Goal: Information Seeking & Learning: Learn about a topic

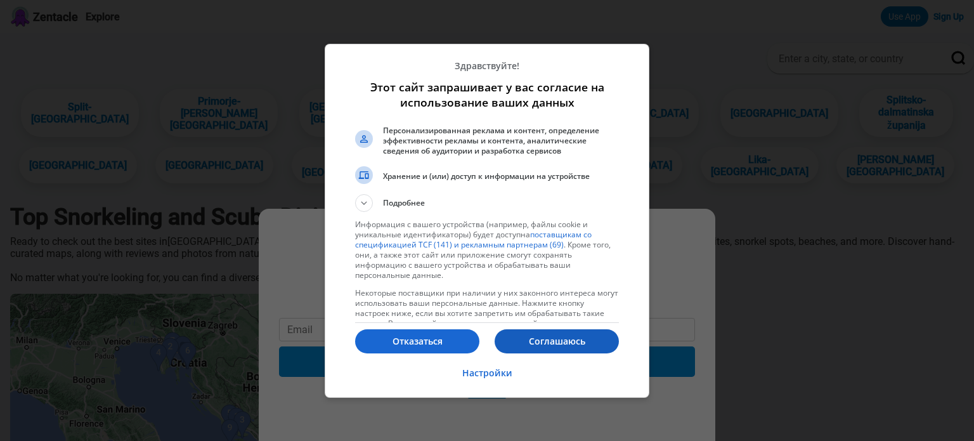
click at [583, 336] on p "Соглашаюсь" at bounding box center [557, 341] width 124 height 13
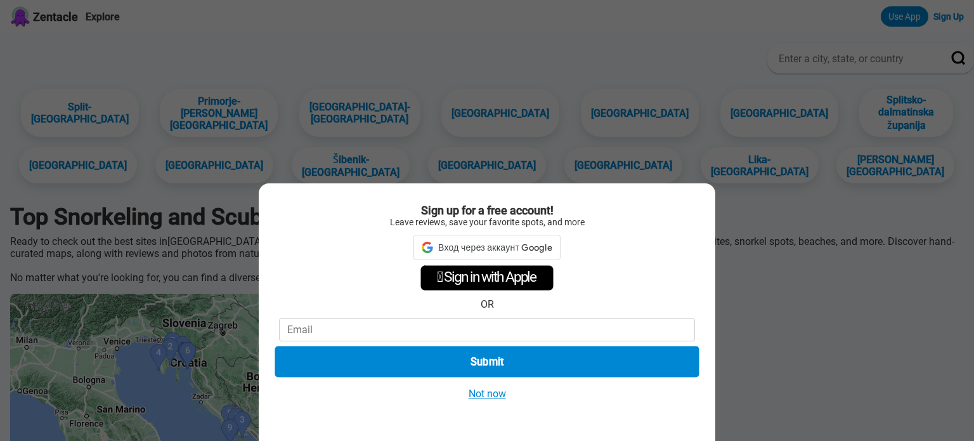
click at [578, 354] on button "Submit" at bounding box center [487, 361] width 424 height 31
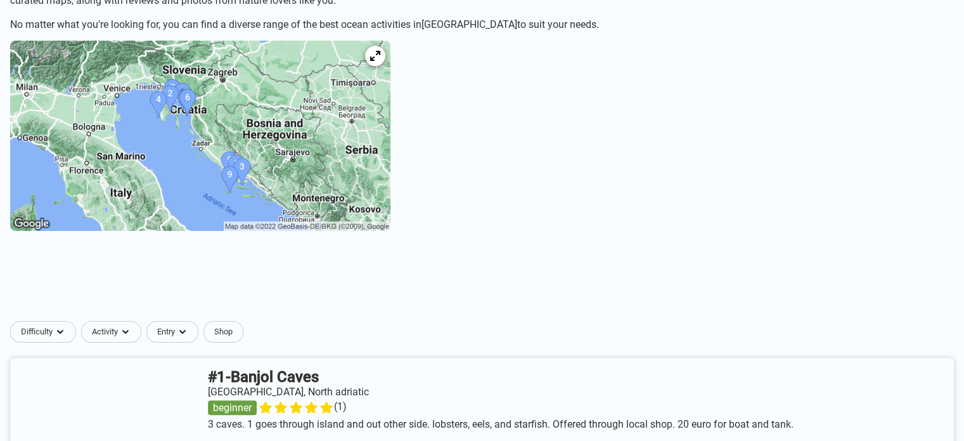
scroll to position [317, 0]
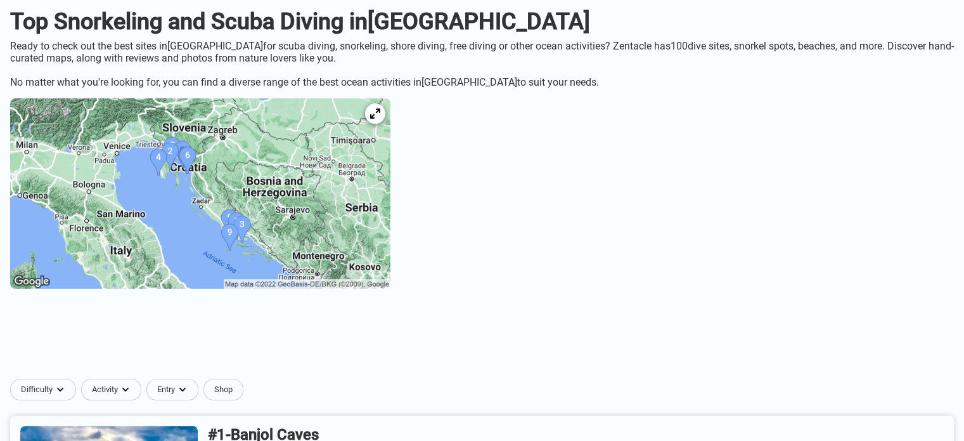
scroll to position [190, 0]
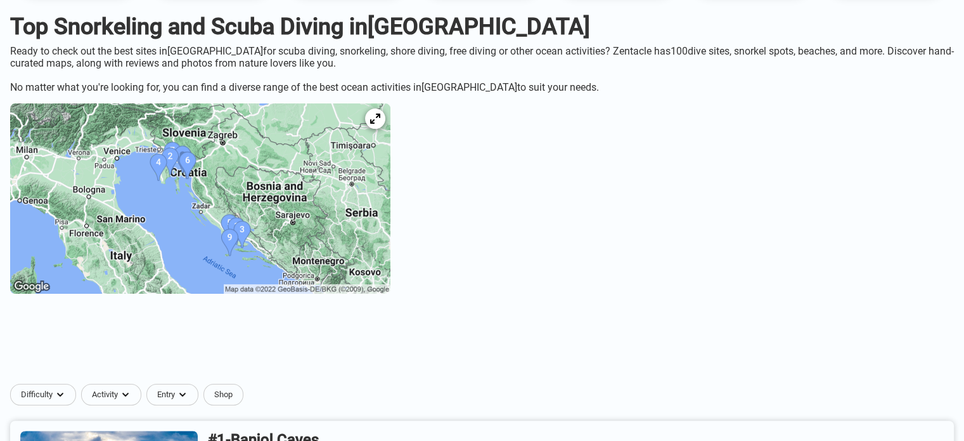
click at [325, 181] on img at bounding box center [200, 198] width 380 height 190
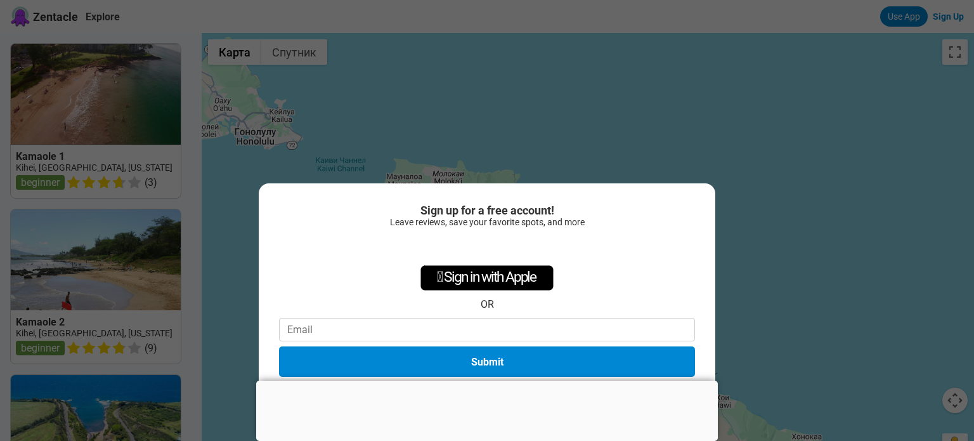
click at [489, 380] on div at bounding box center [487, 380] width 462 height 0
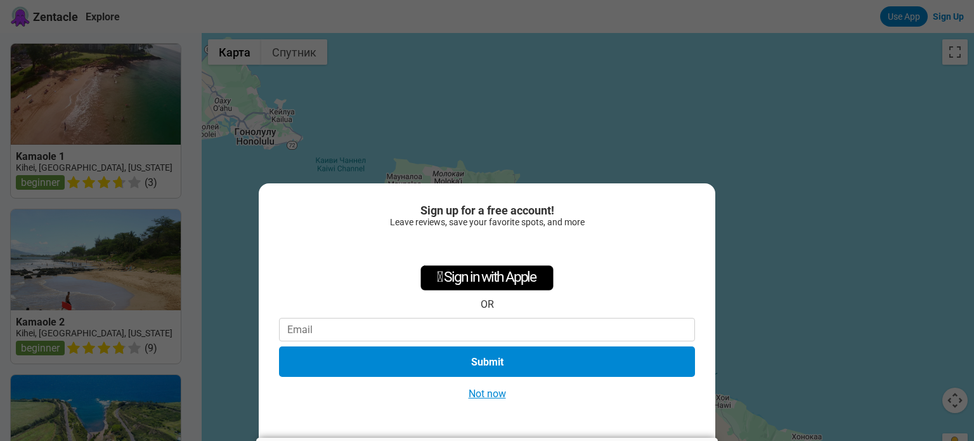
click at [498, 398] on button "Not now" at bounding box center [487, 393] width 45 height 13
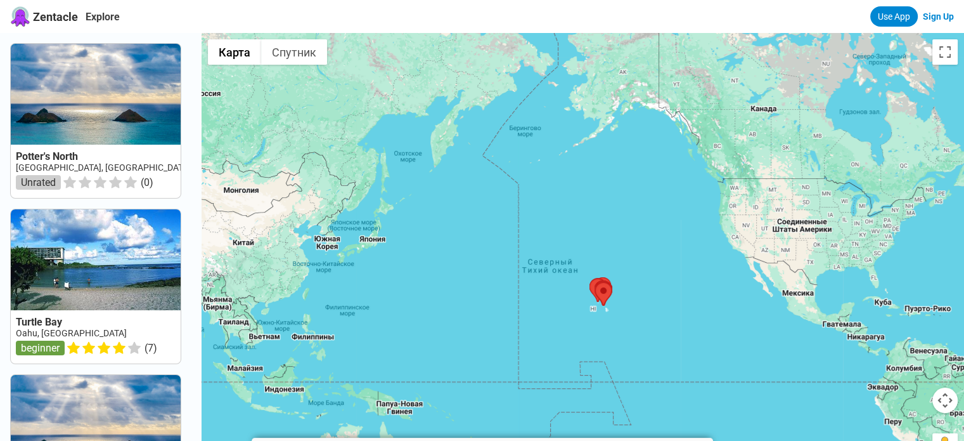
drag, startPoint x: 487, startPoint y: 313, endPoint x: 690, endPoint y: 292, distance: 204.0
click at [688, 292] on div at bounding box center [583, 253] width 763 height 441
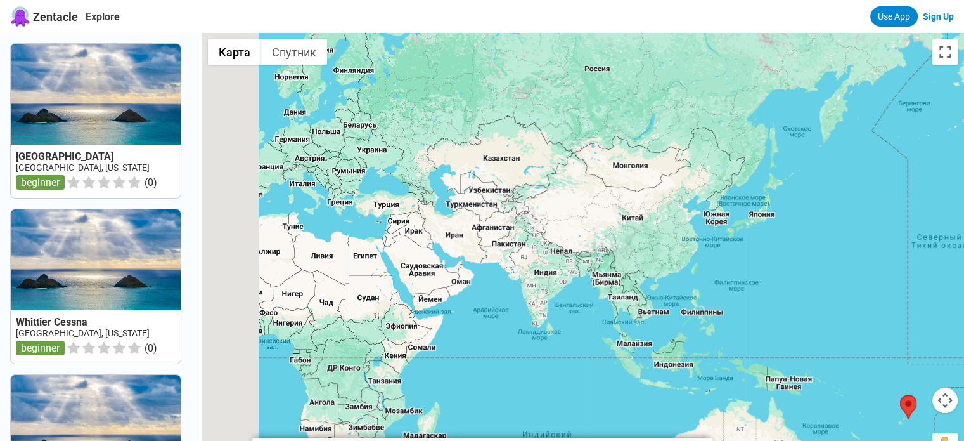
drag, startPoint x: 519, startPoint y: 316, endPoint x: 700, endPoint y: 314, distance: 180.7
click at [718, 312] on div at bounding box center [583, 253] width 763 height 441
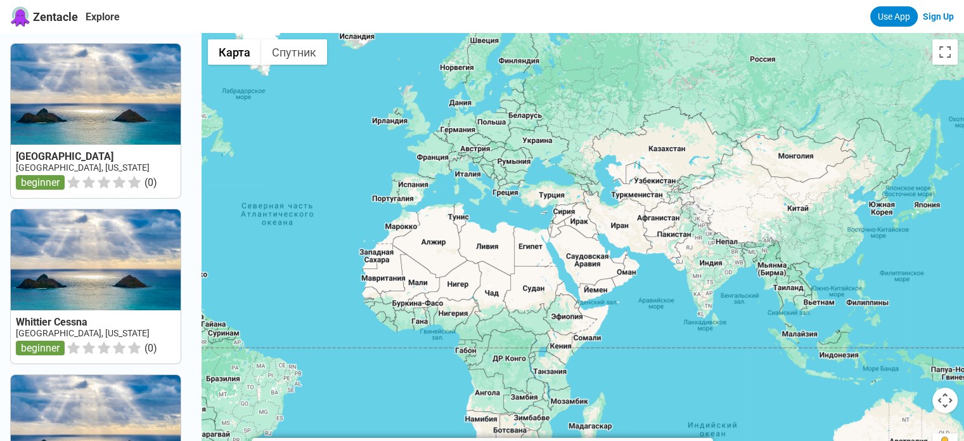
drag, startPoint x: 657, startPoint y: 334, endPoint x: 718, endPoint y: 332, distance: 61.5
click at [718, 332] on div at bounding box center [583, 253] width 763 height 441
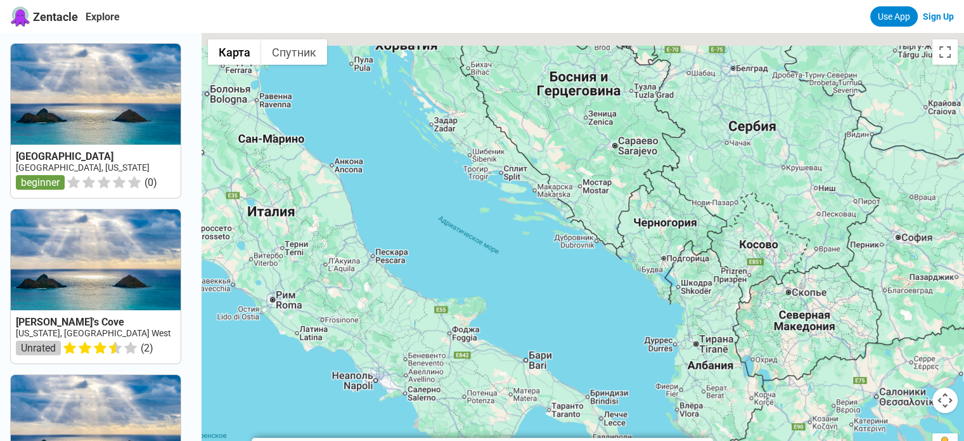
drag, startPoint x: 481, startPoint y: 152, endPoint x: 540, endPoint y: 278, distance: 139.3
click at [540, 276] on div at bounding box center [583, 253] width 763 height 441
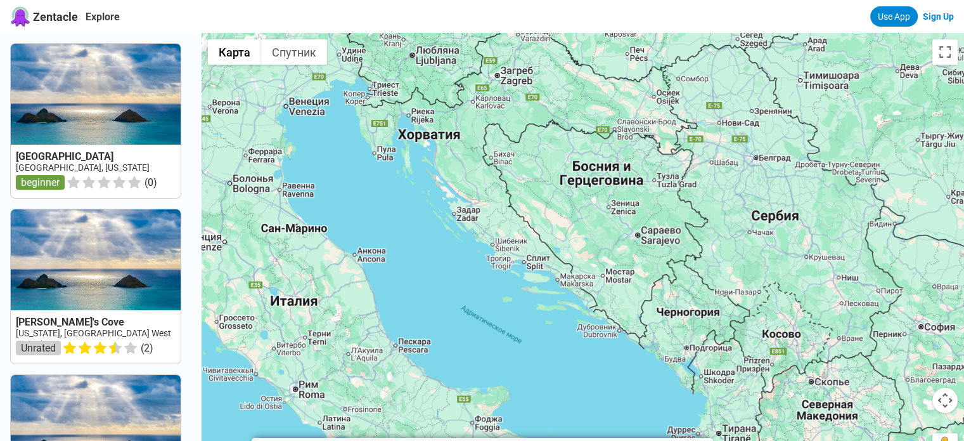
drag, startPoint x: 454, startPoint y: 170, endPoint x: 474, endPoint y: 236, distance: 68.8
click at [474, 236] on div at bounding box center [583, 253] width 763 height 441
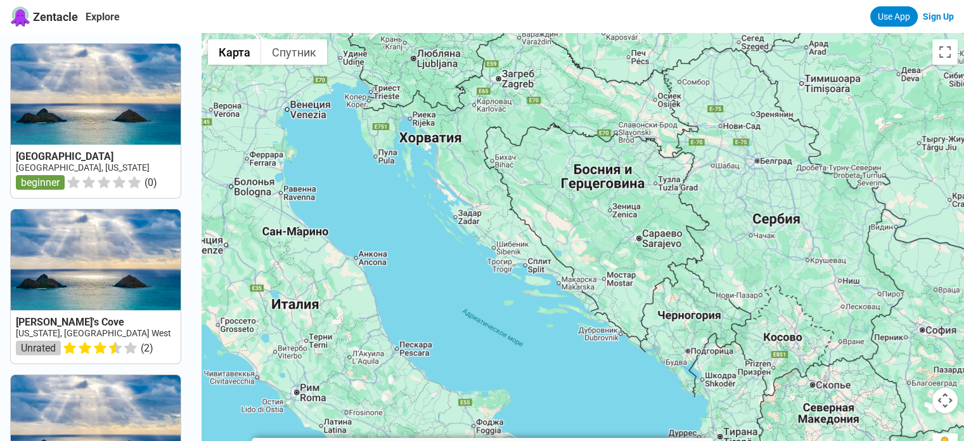
click at [461, 238] on div at bounding box center [583, 253] width 763 height 441
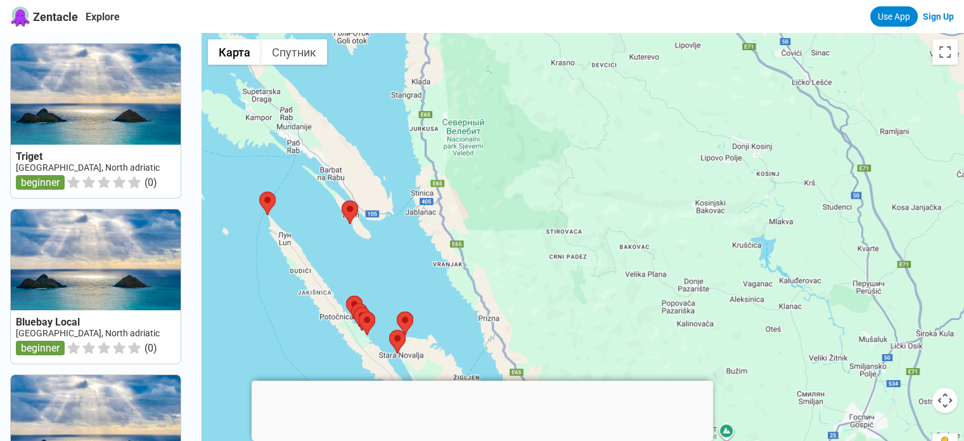
drag, startPoint x: 544, startPoint y: 286, endPoint x: 496, endPoint y: 145, distance: 149.4
click at [500, 161] on div at bounding box center [583, 253] width 763 height 441
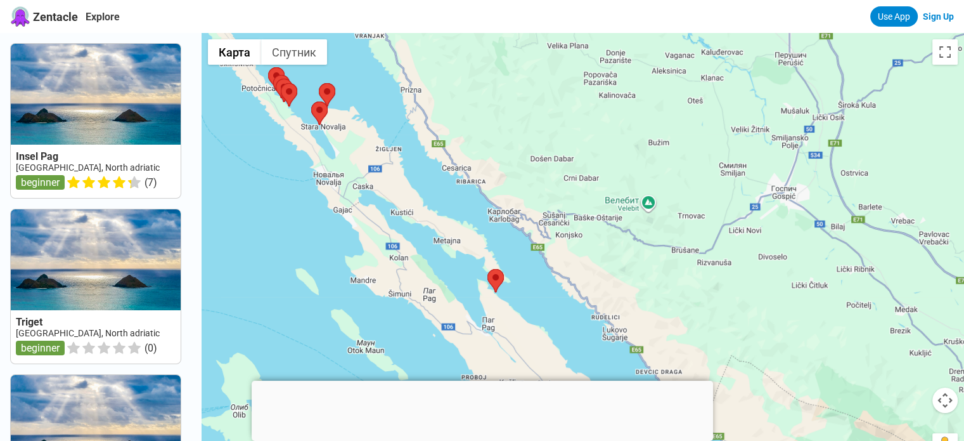
drag, startPoint x: 572, startPoint y: 276, endPoint x: 496, endPoint y: 112, distance: 181.3
click at [517, 148] on div at bounding box center [583, 253] width 763 height 441
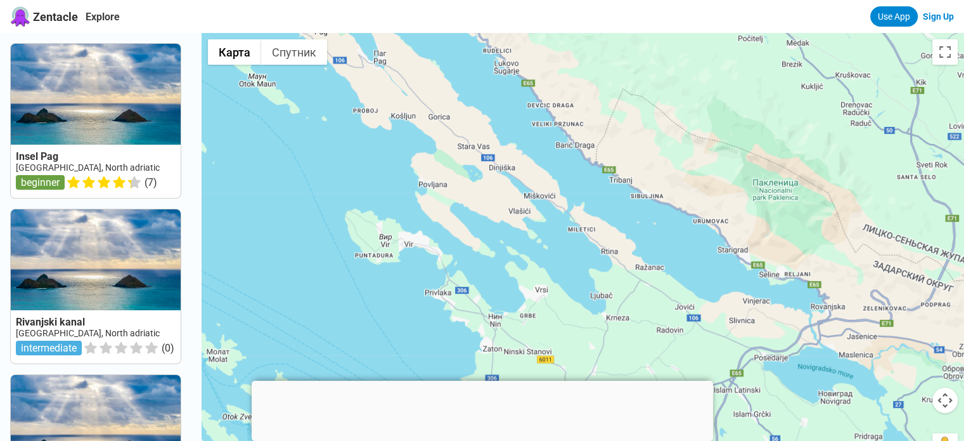
drag, startPoint x: 567, startPoint y: 245, endPoint x: 470, endPoint y: 134, distance: 147.8
click at [504, 159] on div at bounding box center [583, 253] width 763 height 441
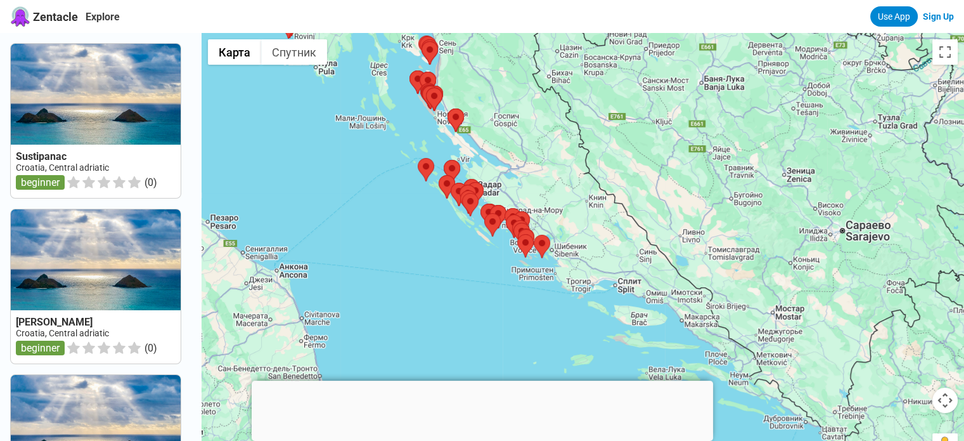
drag, startPoint x: 650, startPoint y: 327, endPoint x: 618, endPoint y: 287, distance: 50.9
click at [618, 287] on div at bounding box center [583, 253] width 763 height 441
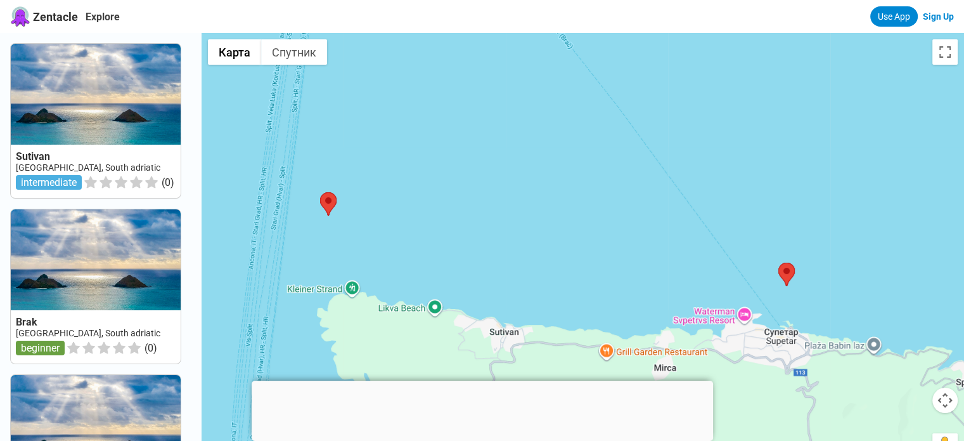
drag, startPoint x: 543, startPoint y: 353, endPoint x: 434, endPoint y: 218, distance: 173.6
click at [441, 221] on div at bounding box center [583, 253] width 763 height 441
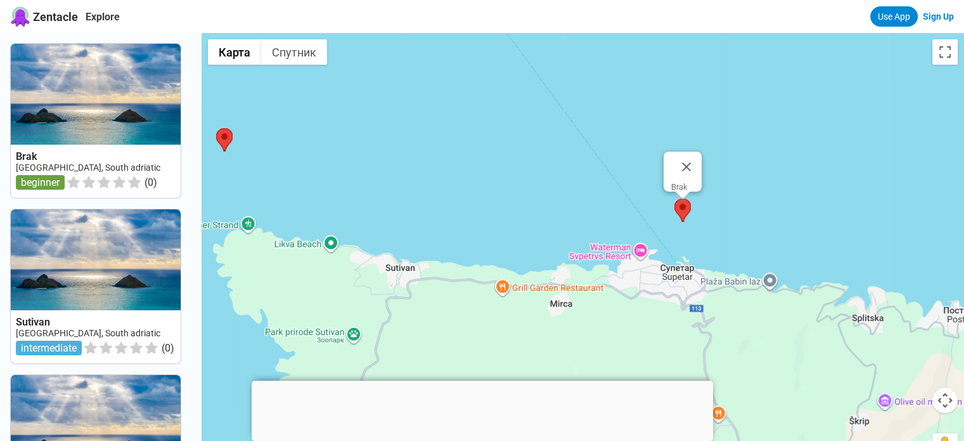
click at [675, 198] on area at bounding box center [675, 198] width 0 height 0
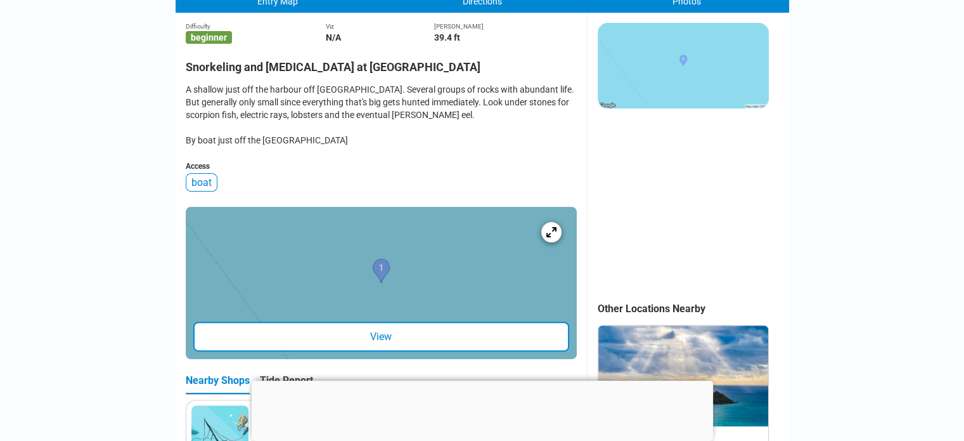
scroll to position [317, 0]
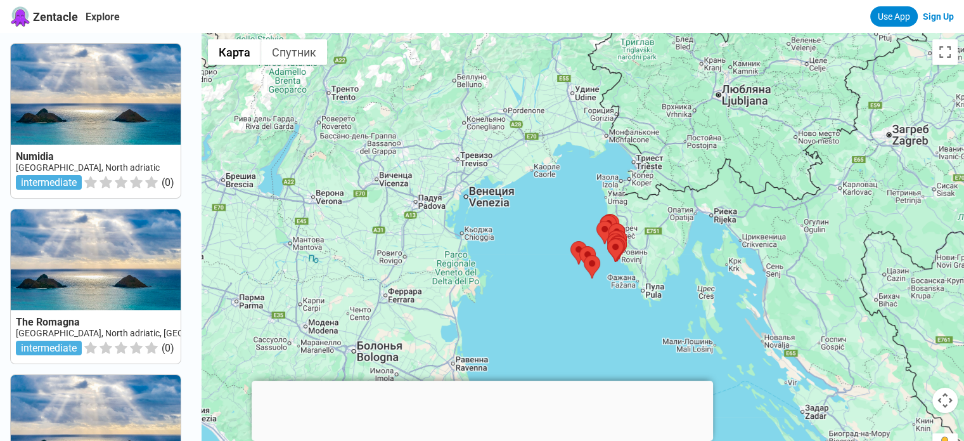
drag, startPoint x: 715, startPoint y: 328, endPoint x: 603, endPoint y: 185, distance: 181.5
click at [630, 217] on div at bounding box center [583, 253] width 763 height 441
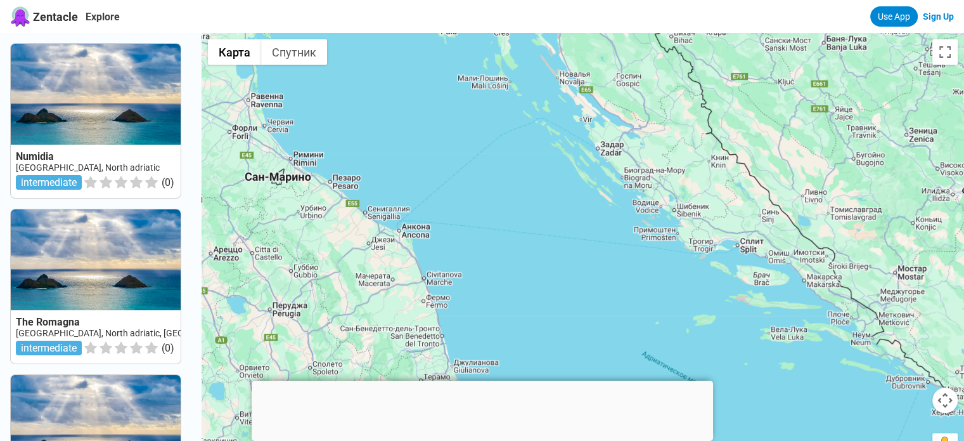
drag, startPoint x: 690, startPoint y: 307, endPoint x: 624, endPoint y: 215, distance: 113.6
click at [633, 225] on div at bounding box center [583, 253] width 763 height 441
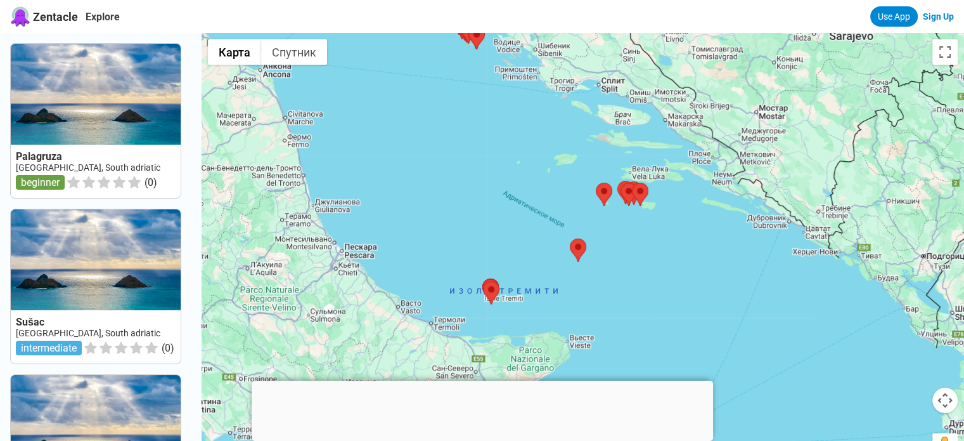
drag, startPoint x: 664, startPoint y: 208, endPoint x: 666, endPoint y: 307, distance: 99.6
click at [667, 313] on div at bounding box center [583, 253] width 763 height 441
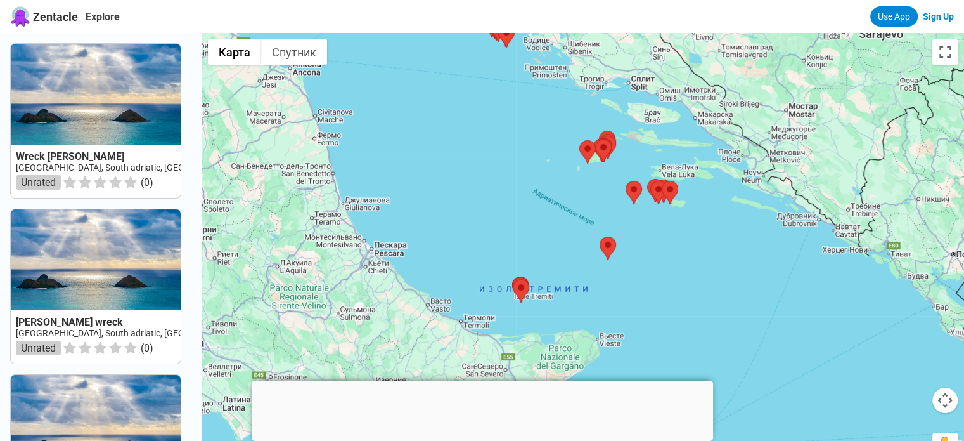
drag, startPoint x: 588, startPoint y: 269, endPoint x: 622, endPoint y: 188, distance: 87.8
click at [622, 188] on div at bounding box center [583, 253] width 763 height 441
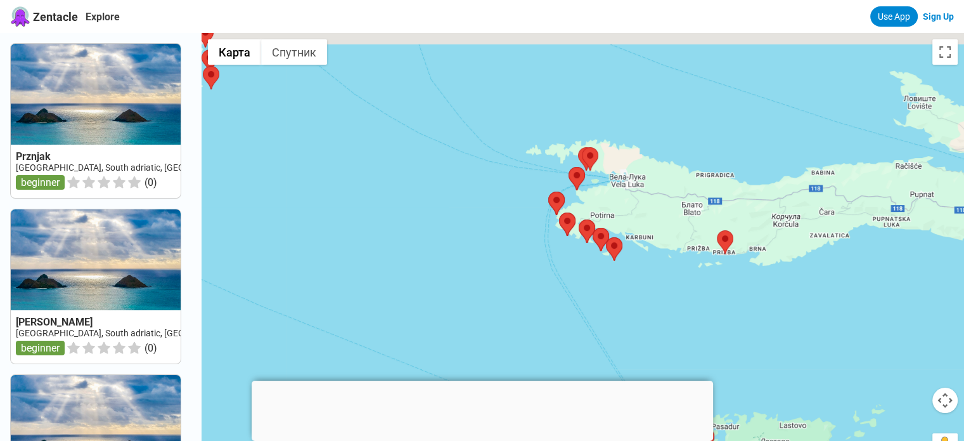
drag, startPoint x: 666, startPoint y: 139, endPoint x: 663, endPoint y: 320, distance: 180.1
click at [663, 294] on div at bounding box center [583, 253] width 763 height 441
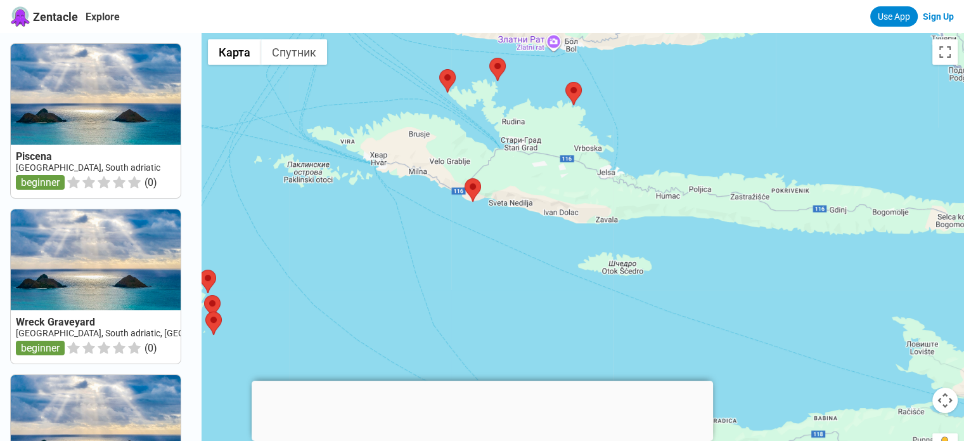
drag, startPoint x: 615, startPoint y: 195, endPoint x: 616, endPoint y: 313, distance: 118.6
click at [606, 276] on div at bounding box center [583, 253] width 763 height 441
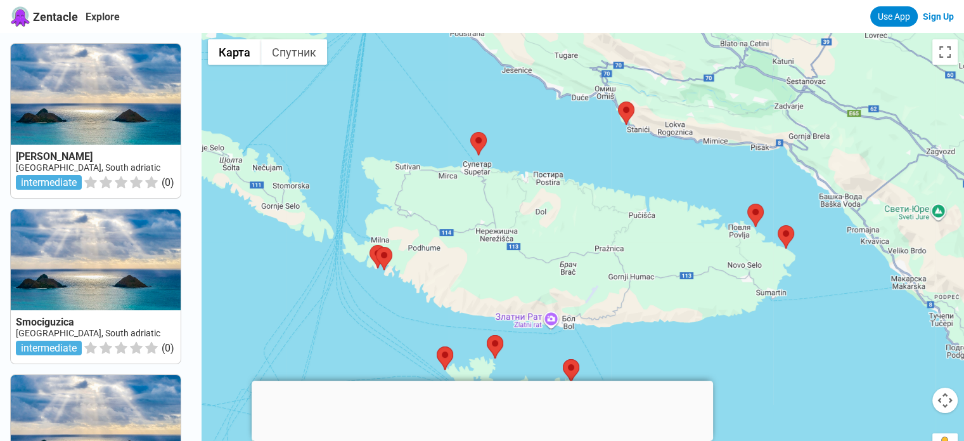
drag, startPoint x: 622, startPoint y: 230, endPoint x: 625, endPoint y: 273, distance: 43.2
click at [625, 273] on div at bounding box center [583, 253] width 763 height 441
click at [747, 204] on area at bounding box center [747, 204] width 0 height 0
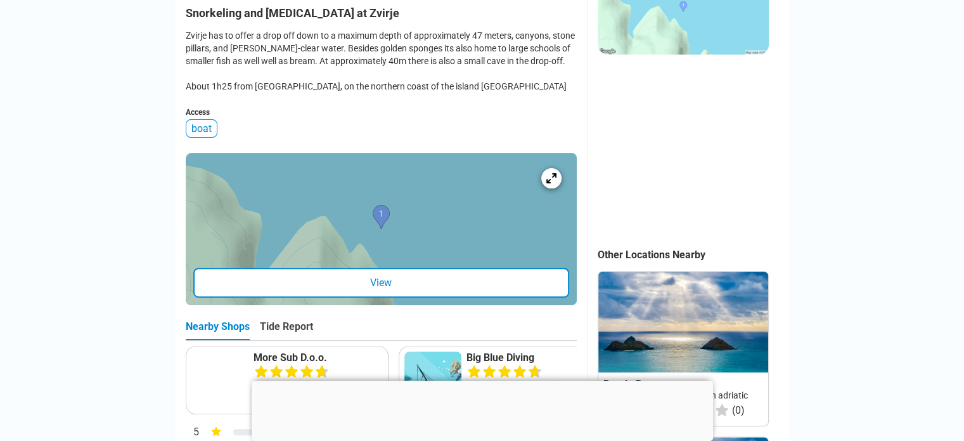
scroll to position [380, 0]
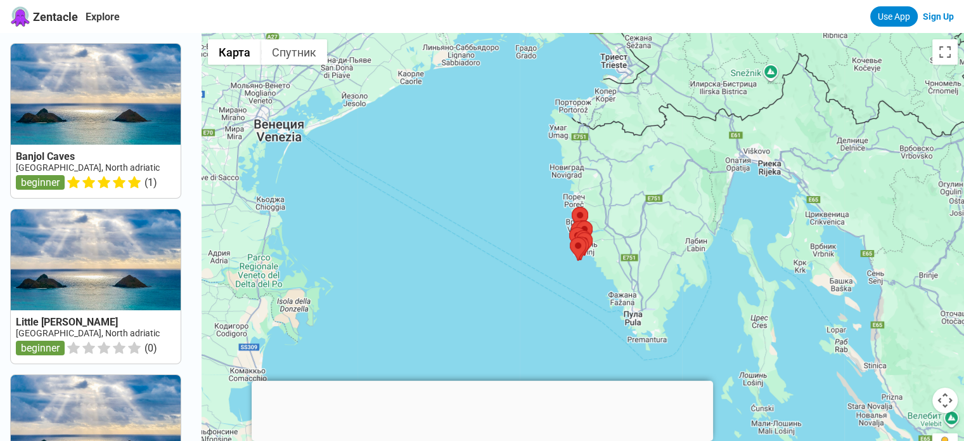
drag, startPoint x: 824, startPoint y: 293, endPoint x: 690, endPoint y: 196, distance: 165.2
click at [738, 230] on div at bounding box center [583, 253] width 763 height 441
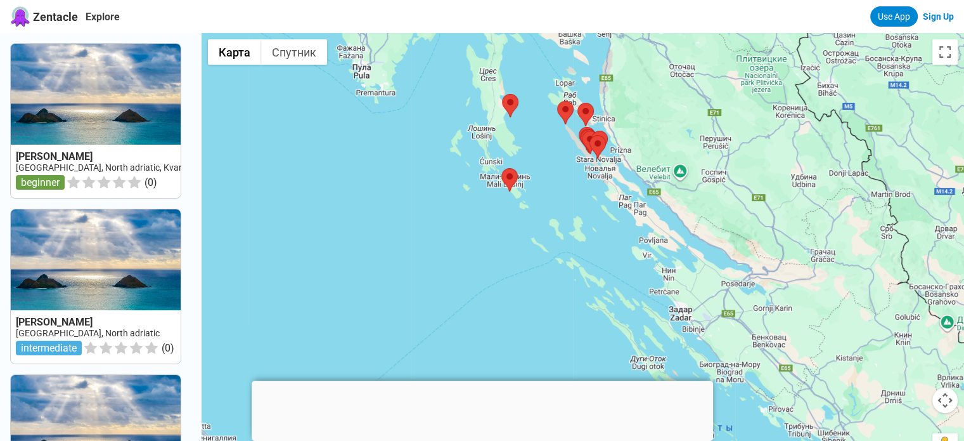
drag, startPoint x: 755, startPoint y: 313, endPoint x: 685, endPoint y: 190, distance: 141.7
click at [698, 210] on div at bounding box center [583, 253] width 763 height 441
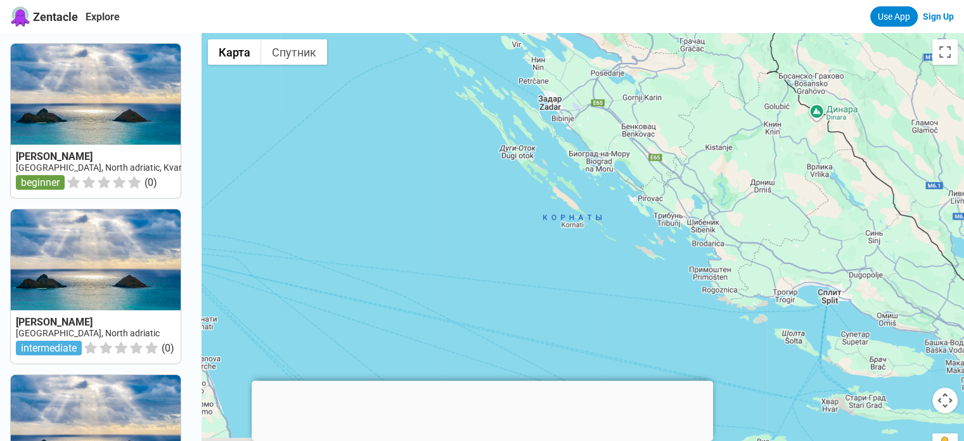
drag, startPoint x: 715, startPoint y: 266, endPoint x: 662, endPoint y: 198, distance: 86.2
click at [681, 220] on div at bounding box center [583, 253] width 763 height 441
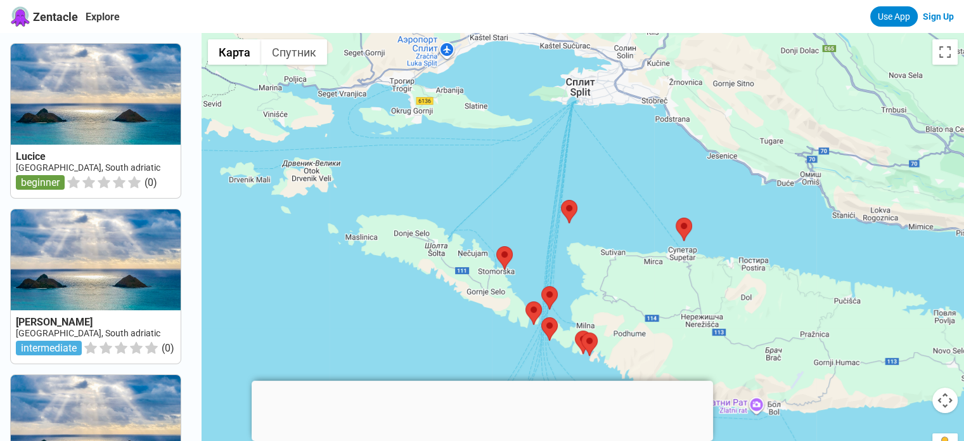
drag, startPoint x: 683, startPoint y: 225, endPoint x: 730, endPoint y: 283, distance: 75.3
click at [730, 283] on div at bounding box center [583, 253] width 763 height 441
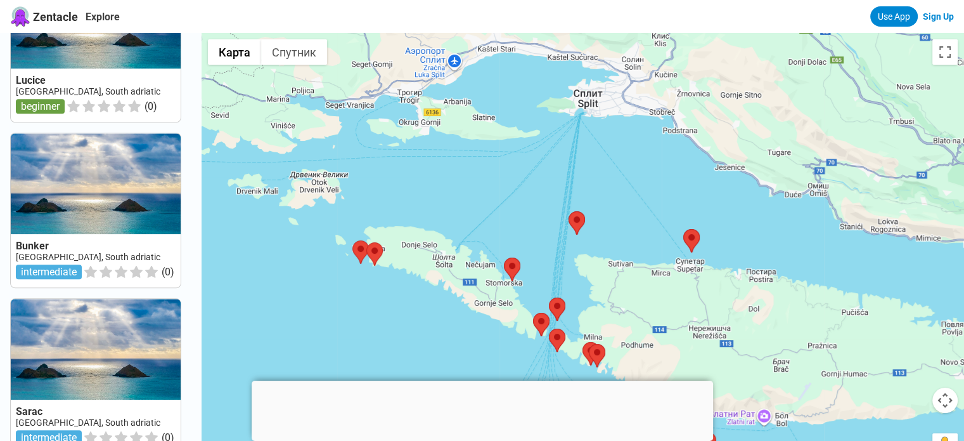
scroll to position [1263, 0]
